Goal: Transaction & Acquisition: Purchase product/service

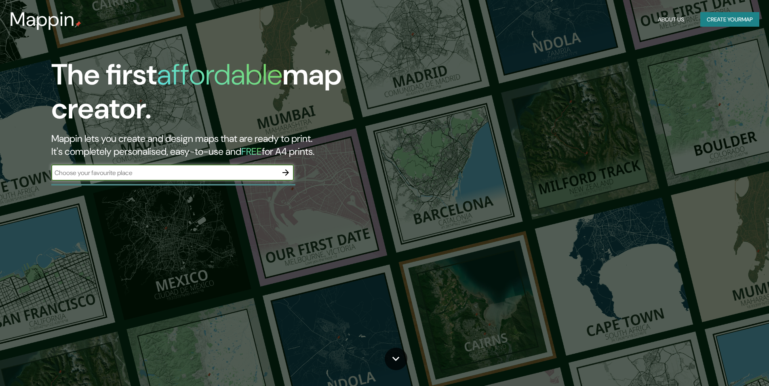
click at [195, 173] on input "text" at bounding box center [164, 172] width 226 height 9
type input "valparaiso"
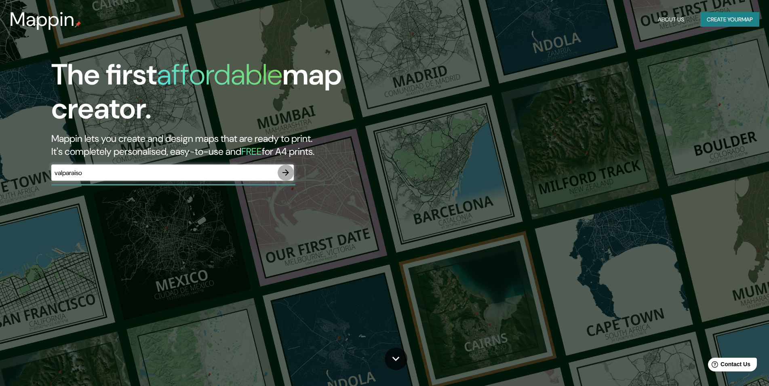
click at [285, 173] on icon "button" at bounding box center [285, 172] width 6 height 6
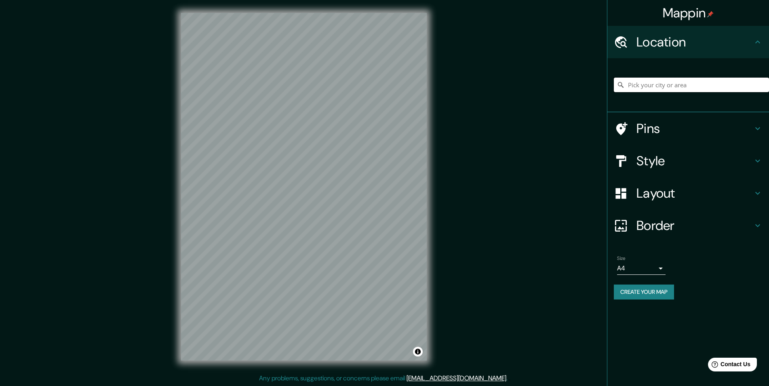
click at [689, 87] on input "Pick your city or area" at bounding box center [690, 85] width 155 height 15
click at [688, 87] on input "Pick your city or area" at bounding box center [690, 85] width 155 height 15
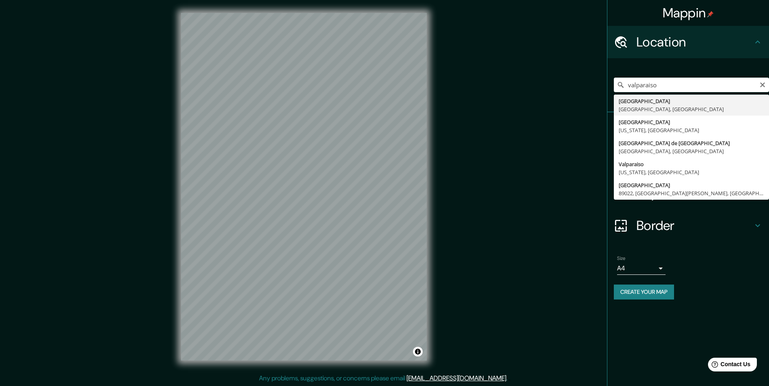
type input "[GEOGRAPHIC_DATA], [GEOGRAPHIC_DATA], [GEOGRAPHIC_DATA]"
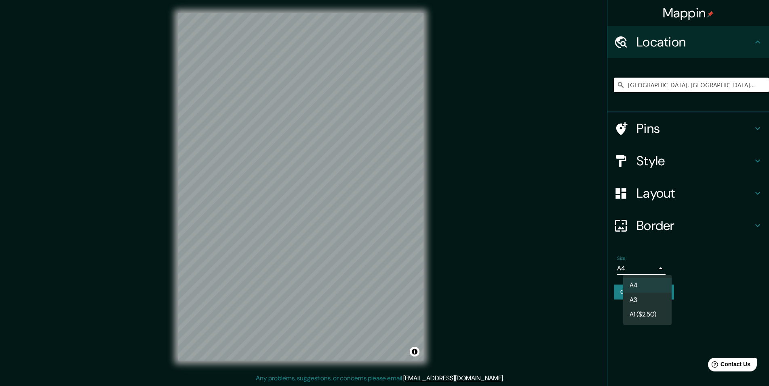
click at [664, 266] on body "Mappin Location [GEOGRAPHIC_DATA], [GEOGRAPHIC_DATA], [GEOGRAPHIC_DATA] Pins St…" at bounding box center [384, 193] width 769 height 386
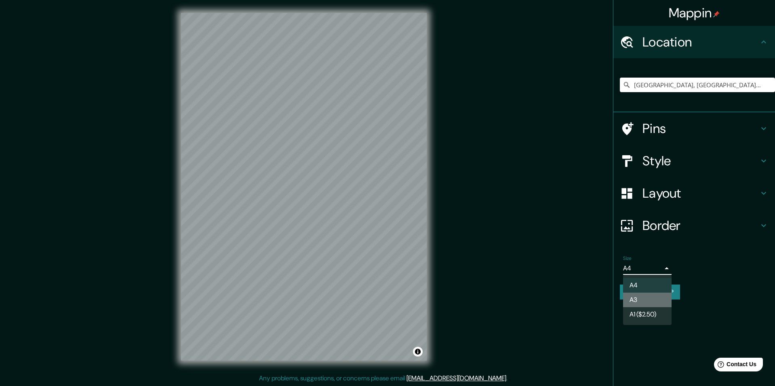
click at [656, 297] on li "A3" at bounding box center [647, 299] width 48 height 15
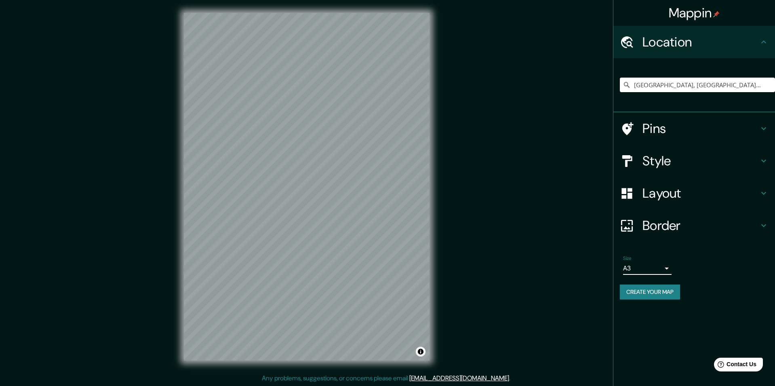
click at [659, 269] on body "Mappin Location [GEOGRAPHIC_DATA], [GEOGRAPHIC_DATA], [GEOGRAPHIC_DATA] Pins St…" at bounding box center [387, 193] width 775 height 386
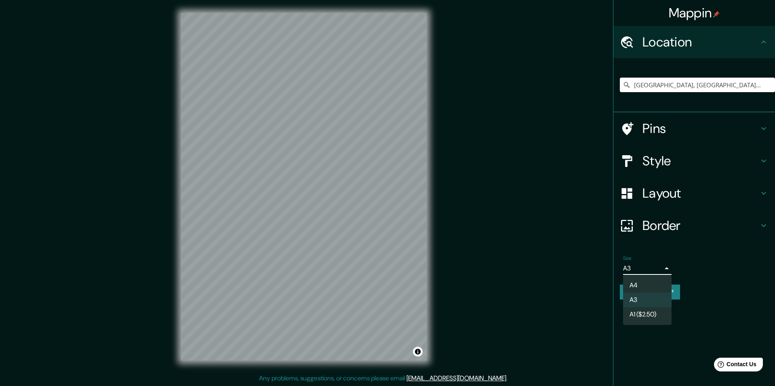
click at [643, 286] on li "A4" at bounding box center [647, 285] width 48 height 15
type input "single"
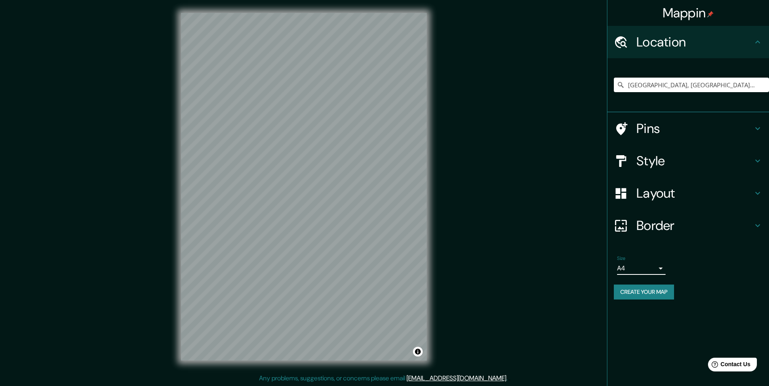
click at [672, 195] on h4 "Layout" at bounding box center [694, 193] width 116 height 16
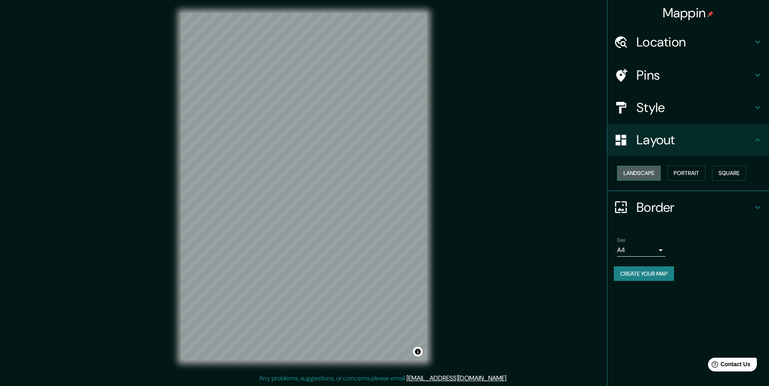
click at [634, 172] on button "Landscape" at bounding box center [639, 173] width 44 height 15
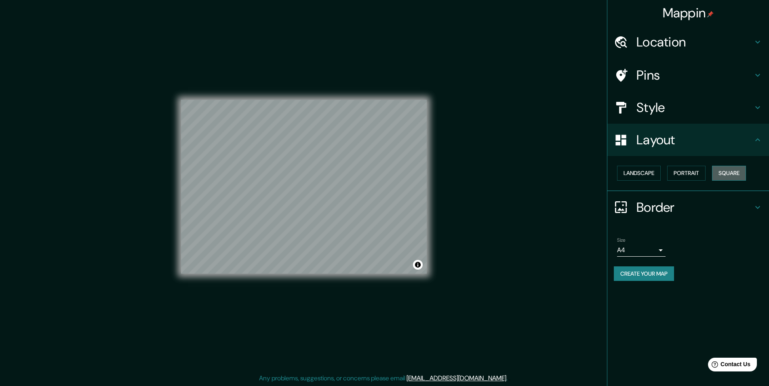
click at [734, 177] on button "Square" at bounding box center [729, 173] width 34 height 15
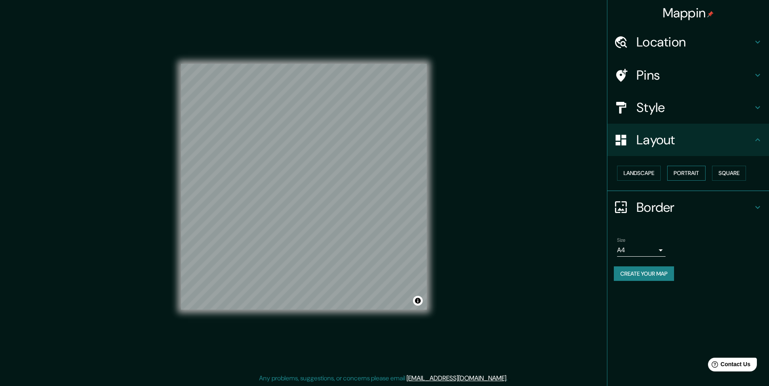
click at [689, 176] on button "Portrait" at bounding box center [686, 173] width 38 height 15
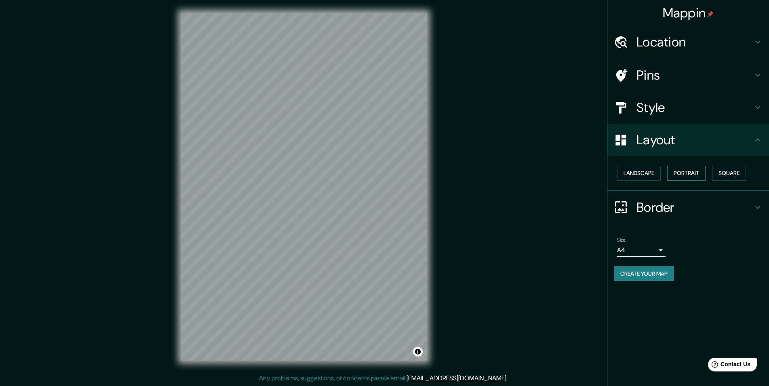
click at [677, 174] on button "Portrait" at bounding box center [686, 173] width 38 height 15
click at [641, 176] on button "Landscape" at bounding box center [639, 173] width 44 height 15
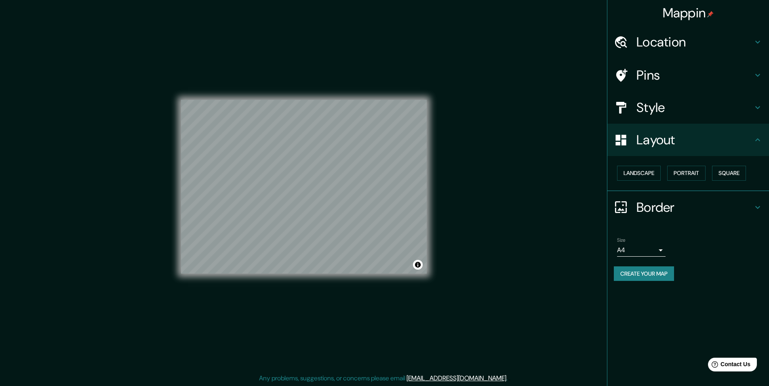
click at [693, 107] on h4 "Style" at bounding box center [694, 107] width 116 height 16
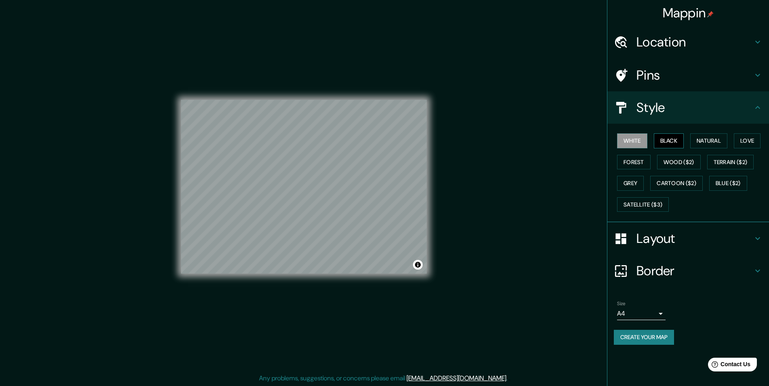
click at [670, 143] on button "Black" at bounding box center [668, 140] width 30 height 15
click at [717, 147] on button "Natural" at bounding box center [708, 140] width 37 height 15
click at [636, 161] on button "Forest" at bounding box center [634, 162] width 34 height 15
click at [751, 145] on button "Love" at bounding box center [746, 140] width 27 height 15
click at [632, 185] on button "Grey" at bounding box center [630, 183] width 27 height 15
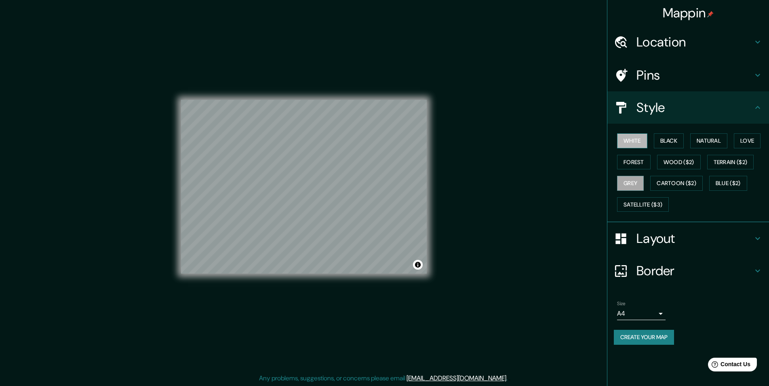
click at [636, 146] on button "White" at bounding box center [632, 140] width 30 height 15
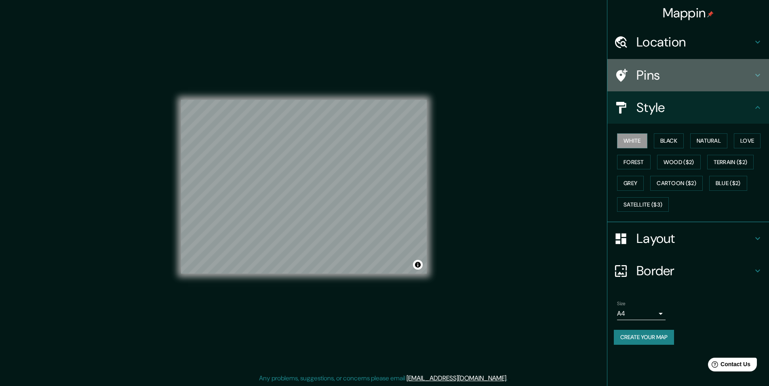
click at [666, 72] on h4 "Pins" at bounding box center [694, 75] width 116 height 16
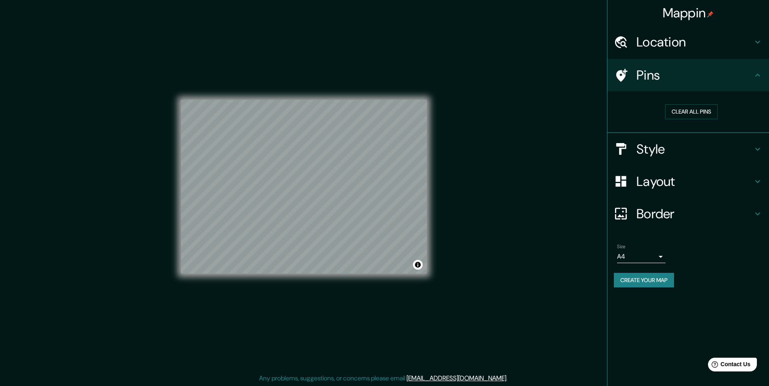
click at [666, 72] on h4 "Pins" at bounding box center [694, 75] width 116 height 16
click at [675, 147] on h4 "Style" at bounding box center [694, 149] width 116 height 16
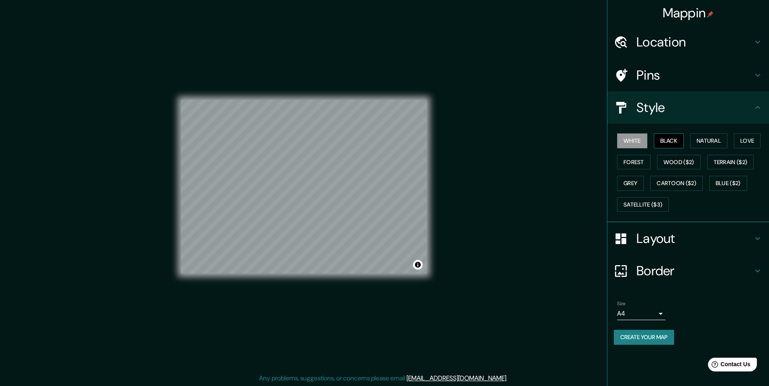
click at [667, 141] on button "Black" at bounding box center [668, 140] width 30 height 15
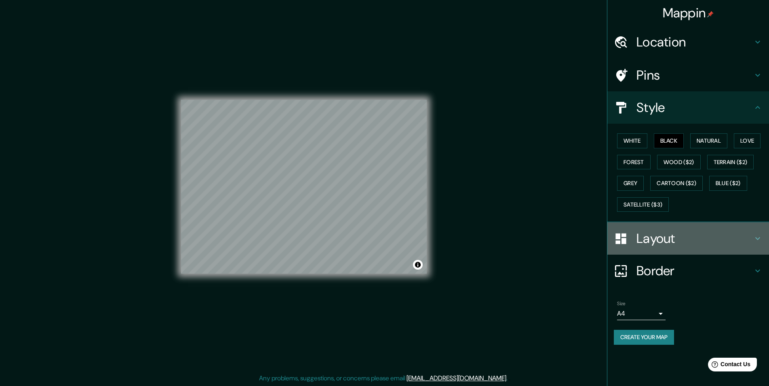
click at [655, 242] on h4 "Layout" at bounding box center [694, 238] width 116 height 16
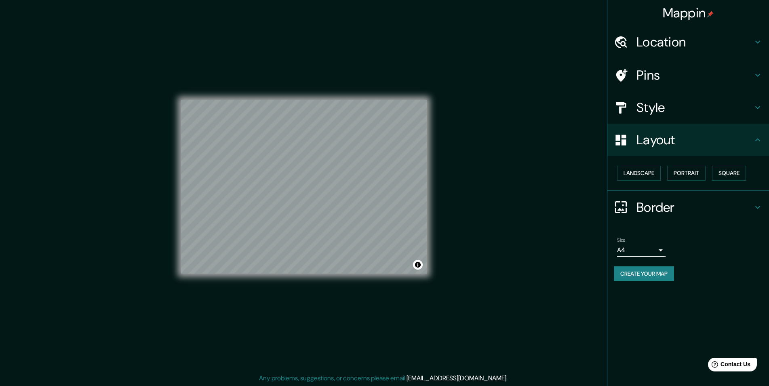
click at [663, 213] on h4 "Border" at bounding box center [694, 207] width 116 height 16
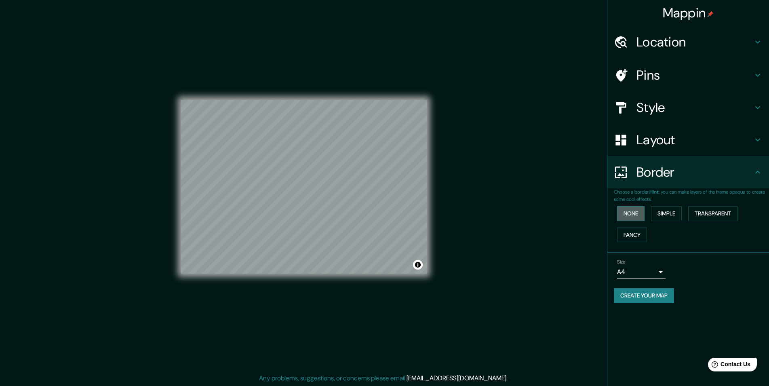
click at [628, 215] on button "None" at bounding box center [630, 213] width 27 height 15
click at [649, 298] on button "Create your map" at bounding box center [643, 295] width 60 height 15
click at [640, 293] on button "Create your map" at bounding box center [643, 295] width 60 height 15
click at [527, 50] on div "Mappin Location [GEOGRAPHIC_DATA], [GEOGRAPHIC_DATA], [GEOGRAPHIC_DATA] Pins St…" at bounding box center [384, 193] width 769 height 386
click at [652, 293] on div "Create your map" at bounding box center [687, 295] width 149 height 15
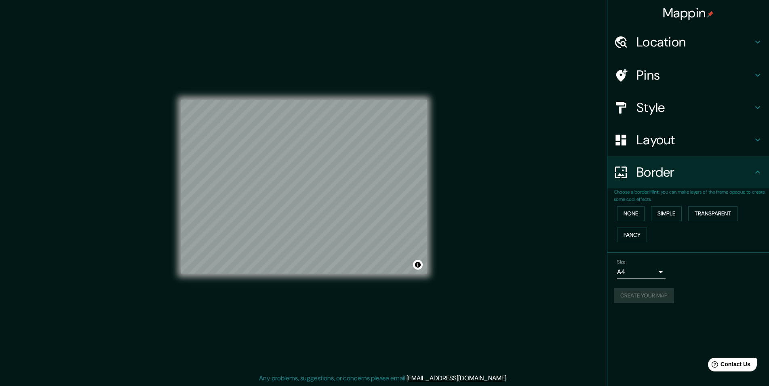
click at [483, 257] on div "Mappin Location [GEOGRAPHIC_DATA], [GEOGRAPHIC_DATA], [GEOGRAPHIC_DATA] Pins St…" at bounding box center [384, 193] width 769 height 386
click at [517, 269] on div "Mappin Location [GEOGRAPHIC_DATA], [GEOGRAPHIC_DATA], [GEOGRAPHIC_DATA] Pins St…" at bounding box center [384, 193] width 769 height 386
drag, startPoint x: 653, startPoint y: 297, endPoint x: 604, endPoint y: 297, distance: 49.7
click at [604, 297] on div "Mappin Location [GEOGRAPHIC_DATA], [GEOGRAPHIC_DATA], [GEOGRAPHIC_DATA] Pins St…" at bounding box center [384, 193] width 769 height 386
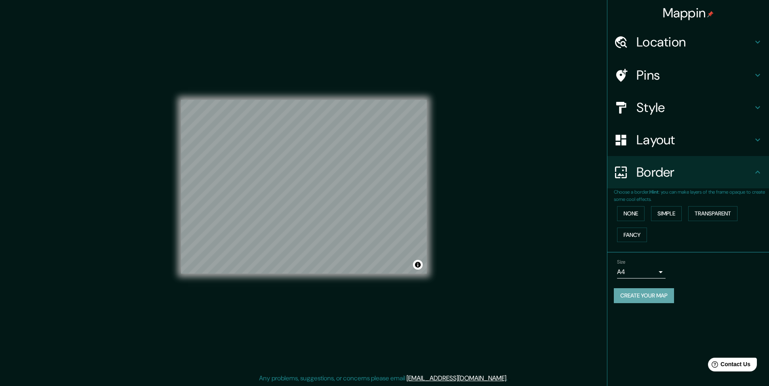
click at [641, 295] on button "Create your map" at bounding box center [643, 295] width 60 height 15
click at [635, 297] on div "Create your map" at bounding box center [687, 295] width 149 height 15
click at [635, 297] on button "Create your map" at bounding box center [643, 295] width 60 height 15
click at [642, 325] on div "Mappin Location [GEOGRAPHIC_DATA], [GEOGRAPHIC_DATA], [GEOGRAPHIC_DATA] Pins St…" at bounding box center [688, 193] width 162 height 386
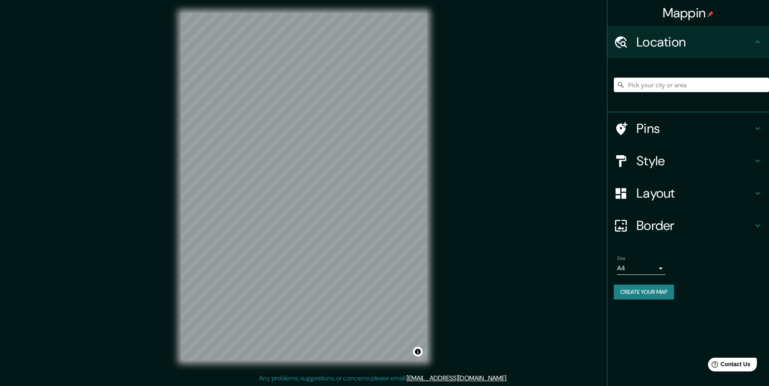
click at [695, 80] on input "Pick your city or area" at bounding box center [690, 85] width 155 height 15
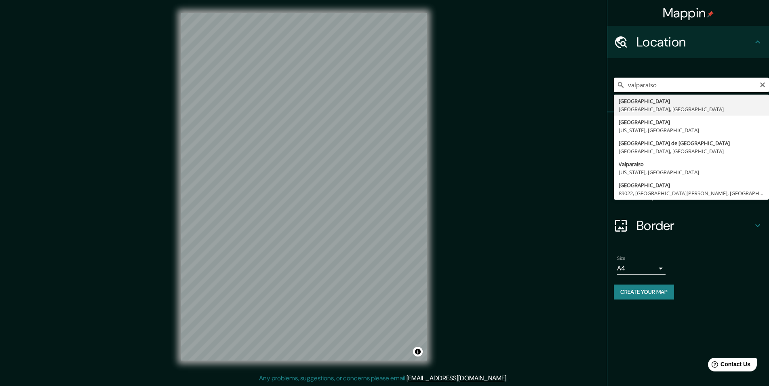
type input "[GEOGRAPHIC_DATA], [GEOGRAPHIC_DATA], [GEOGRAPHIC_DATA]"
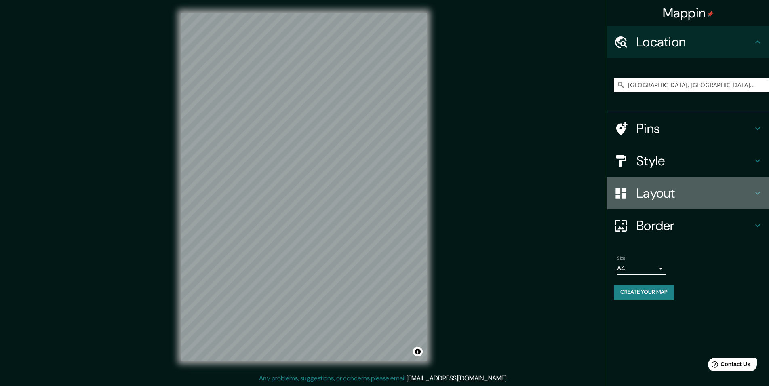
click at [692, 199] on h4 "Layout" at bounding box center [694, 193] width 116 height 16
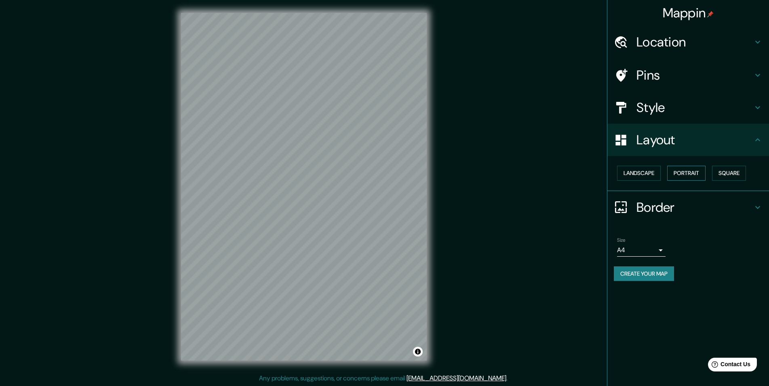
click at [678, 176] on button "Portrait" at bounding box center [686, 173] width 38 height 15
click at [641, 173] on button "Landscape" at bounding box center [639, 173] width 44 height 15
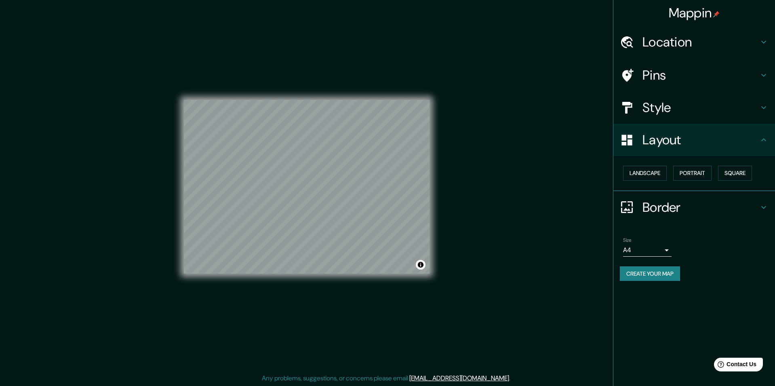
click at [661, 255] on body "Mappin Location Valparaíso, Región de Valparaíso, Chile Pins Style Layout Lands…" at bounding box center [387, 193] width 775 height 386
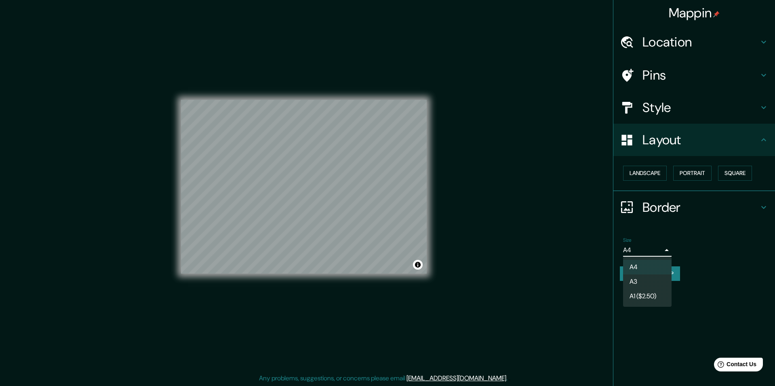
click at [649, 277] on li "A3" at bounding box center [647, 281] width 48 height 15
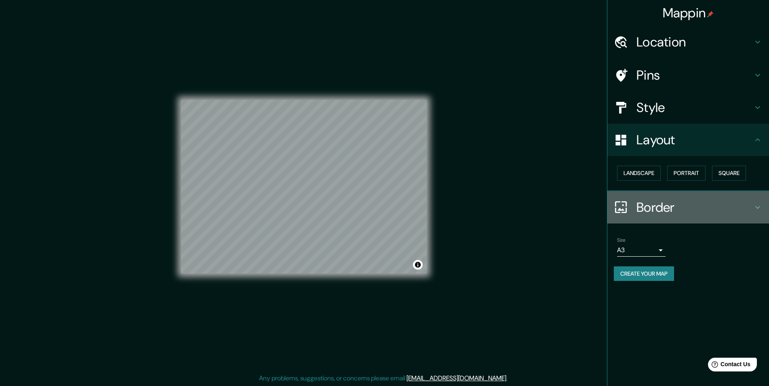
click at [668, 201] on h4 "Border" at bounding box center [694, 207] width 116 height 16
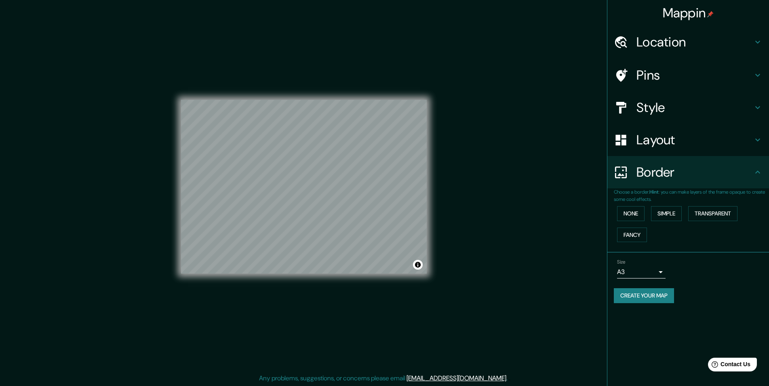
click at [664, 109] on h4 "Style" at bounding box center [694, 107] width 116 height 16
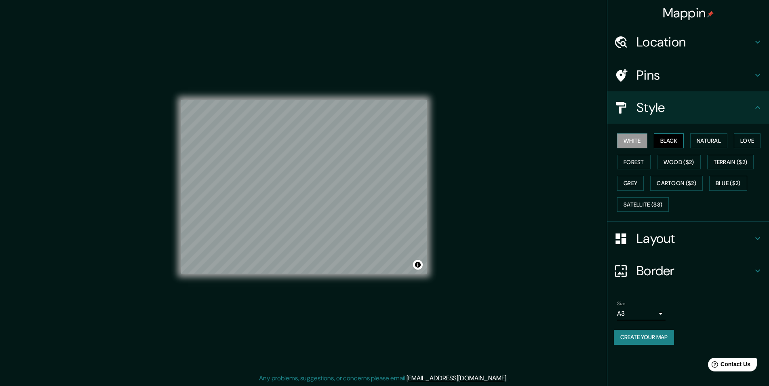
click at [673, 138] on button "Black" at bounding box center [668, 140] width 30 height 15
click at [664, 340] on button "Create your map" at bounding box center [643, 337] width 60 height 15
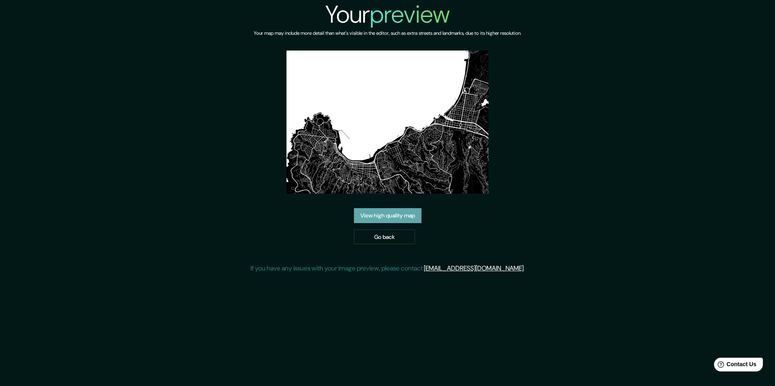
click at [414, 215] on link "View high quality map" at bounding box center [387, 215] width 67 height 15
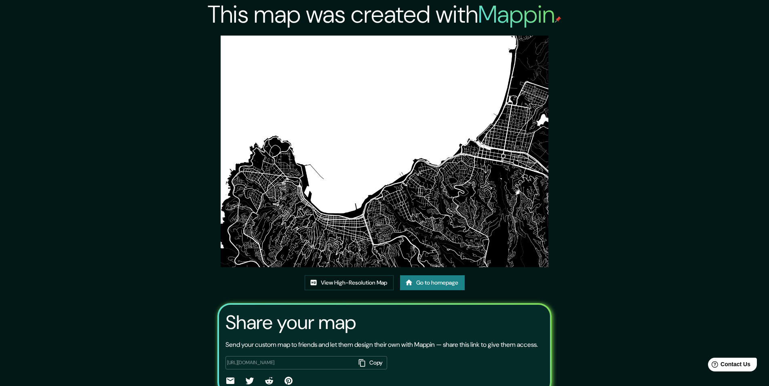
scroll to position [39, 0]
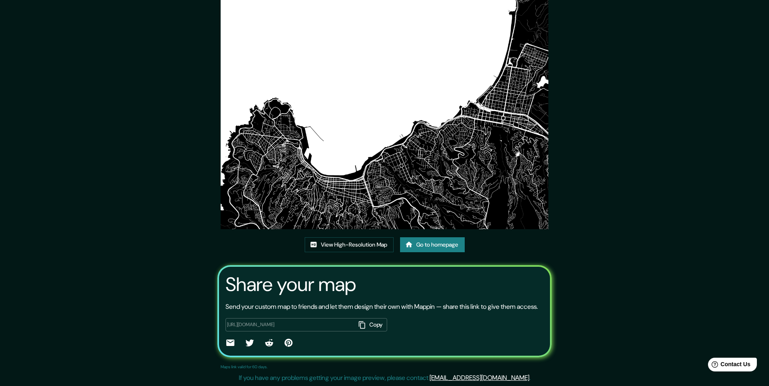
click at [375, 324] on button "Copy" at bounding box center [370, 324] width 31 height 13
click at [229, 341] on icon at bounding box center [230, 342] width 8 height 6
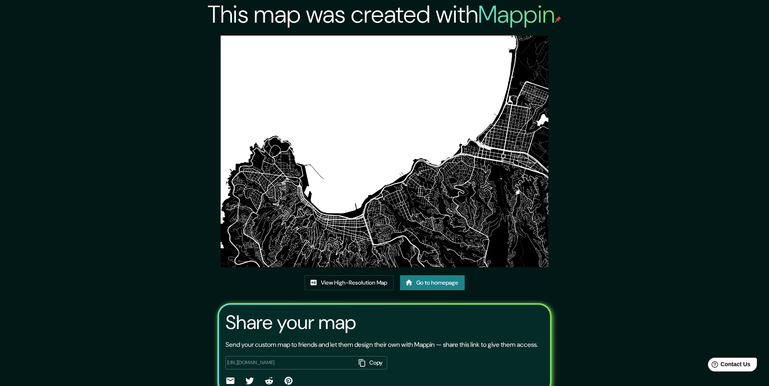
click at [376, 223] on img at bounding box center [383, 151] width 327 height 231
